Goal: Information Seeking & Learning: Learn about a topic

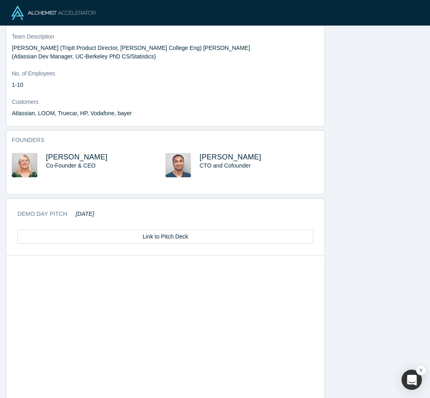
scroll to position [285, 0]
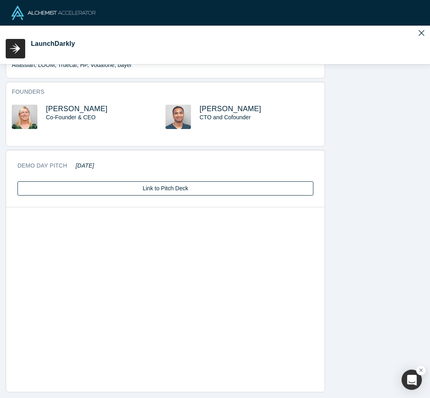
click at [195, 188] on link "Link to Pitch Deck" at bounding box center [165, 188] width 296 height 14
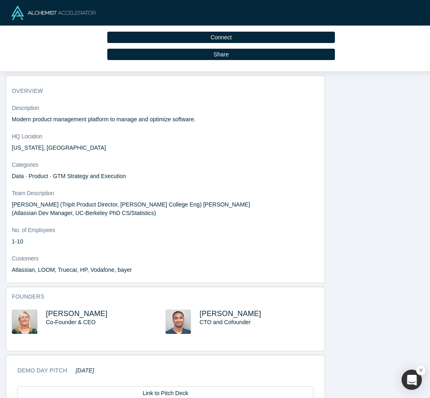
scroll to position [0, 0]
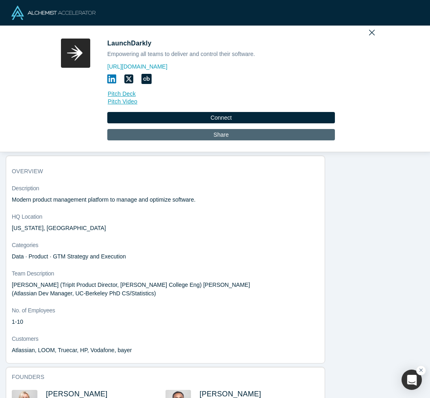
click at [194, 137] on button "Share" at bounding box center [220, 134] width 227 height 11
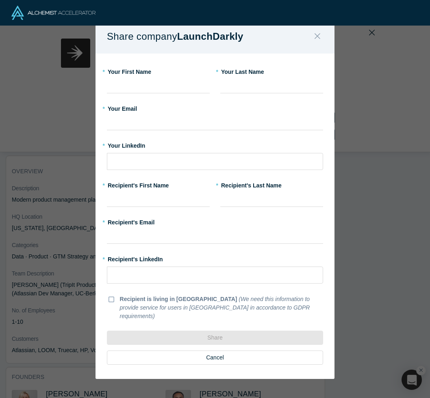
click at [318, 39] on icon "Close" at bounding box center [317, 36] width 6 height 6
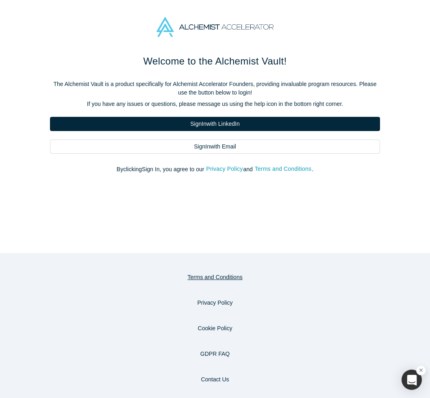
click at [220, 279] on button "Terms and Conditions" at bounding box center [215, 277] width 72 height 14
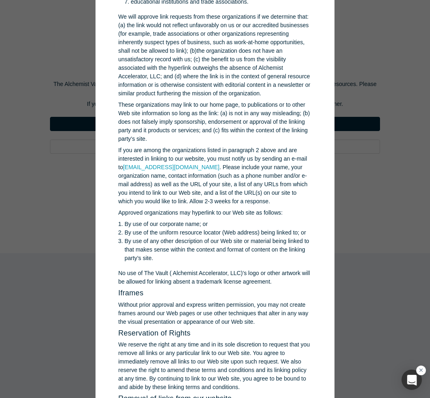
scroll to position [1096, 0]
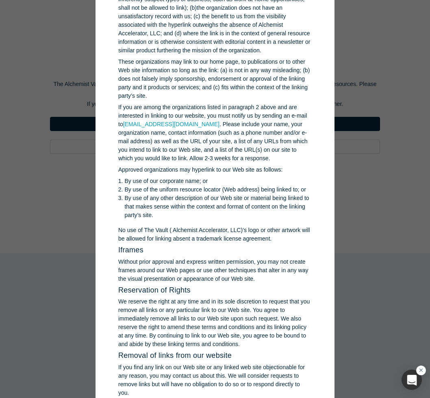
click at [378, 208] on div "GDPR > Terms and Conditions Welcome to The Vault ( Alchemist Accelerator, LLC) …" at bounding box center [215, 199] width 430 height 398
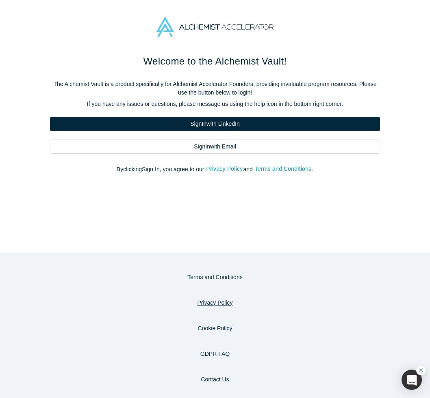
click at [209, 304] on button "Privacy Policy" at bounding box center [214, 303] width 52 height 14
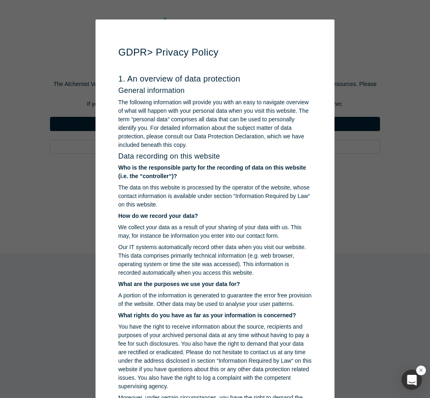
click at [356, 256] on div "GDPR > Privacy Policy 1. An overview of data protection General information The…" at bounding box center [215, 199] width 430 height 398
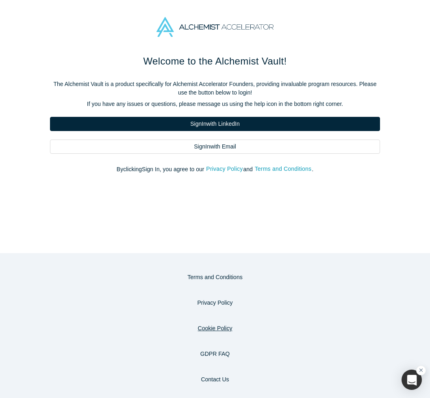
click at [222, 328] on button "Cookie Policy" at bounding box center [215, 329] width 52 height 14
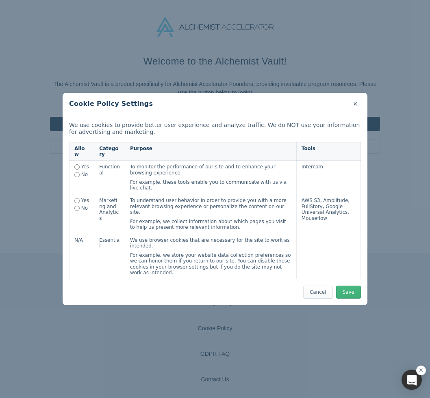
click at [357, 107] on button "✕" at bounding box center [354, 104] width 11 height 12
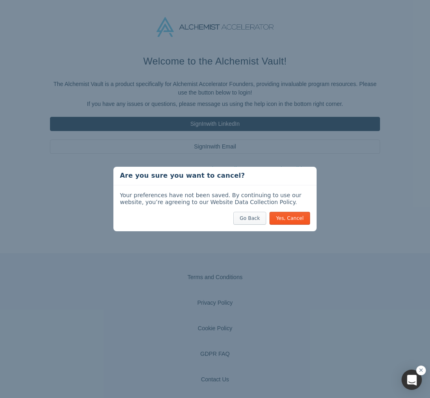
click at [257, 220] on button "Go Back" at bounding box center [249, 218] width 33 height 13
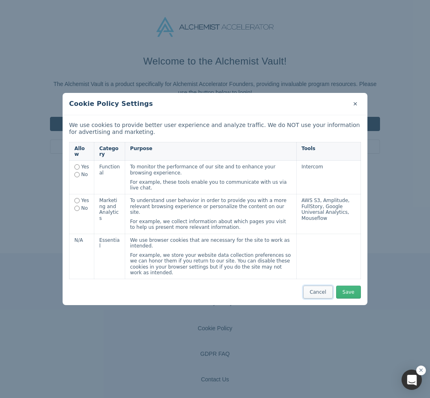
click at [313, 289] on button "Cancel" at bounding box center [318, 292] width 30 height 13
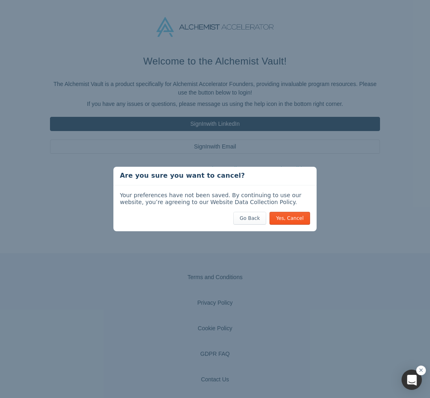
click at [287, 227] on div "Go Back Yes, Cancel" at bounding box center [214, 218] width 203 height 26
click at [249, 218] on button "Go Back" at bounding box center [249, 218] width 33 height 13
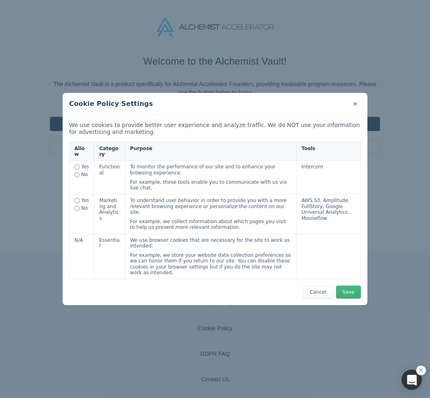
click at [356, 104] on button "✕" at bounding box center [354, 104] width 11 height 12
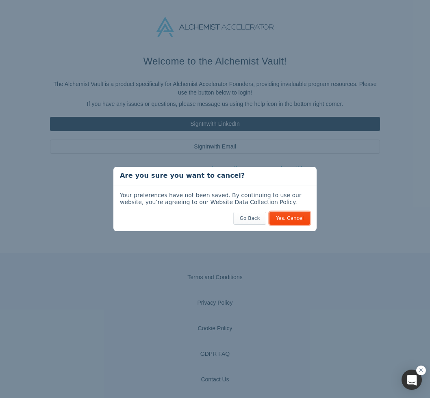
click at [285, 219] on button "Yes, Cancel" at bounding box center [289, 218] width 41 height 13
